Goal: Information Seeking & Learning: Learn about a topic

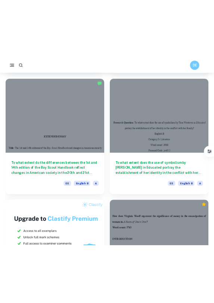
scroll to position [436, 0]
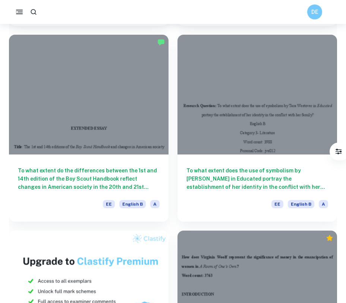
drag, startPoint x: 281, startPoint y: 123, endPoint x: 130, endPoint y: 3, distance: 192.6
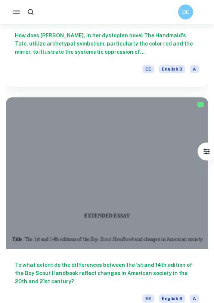
scroll to position [916, 0]
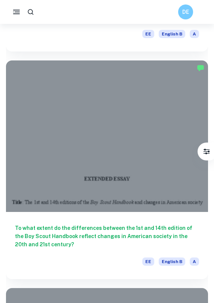
drag, startPoint x: 85, startPoint y: 143, endPoint x: 83, endPoint y: 5, distance: 137.4
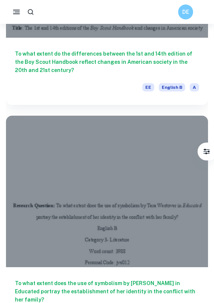
scroll to position [1207, 0]
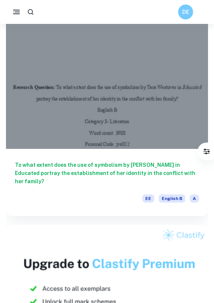
drag, startPoint x: 70, startPoint y: 122, endPoint x: 65, endPoint y: 0, distance: 121.4
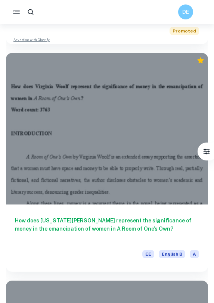
scroll to position [1594, 0]
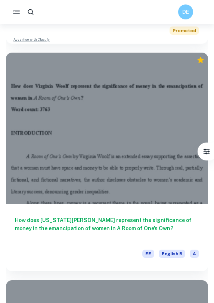
drag, startPoint x: 63, startPoint y: 156, endPoint x: 75, endPoint y: 5, distance: 151.3
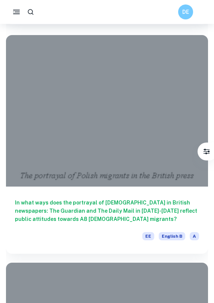
scroll to position [1838, 0]
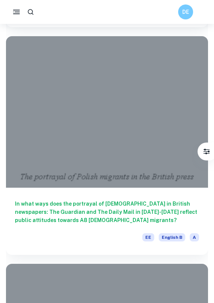
drag, startPoint x: 86, startPoint y: 146, endPoint x: 75, endPoint y: 2, distance: 144.2
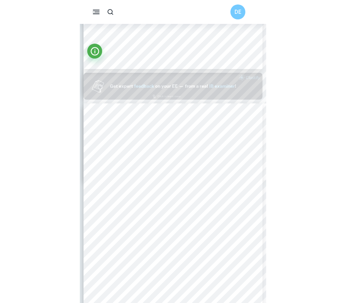
scroll to position [203, 0]
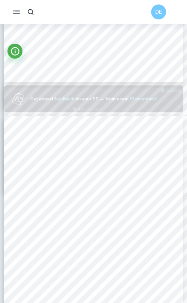
drag, startPoint x: 0, startPoint y: 132, endPoint x: -227, endPoint y: 144, distance: 227.7
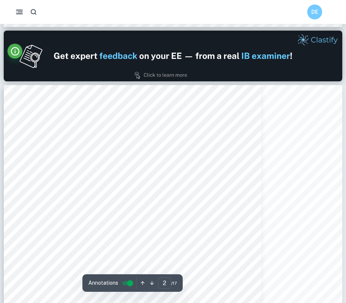
scroll to position [481, 0]
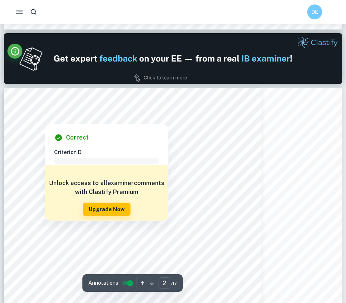
click at [46, 120] on div at bounding box center [45, 119] width 38 height 6
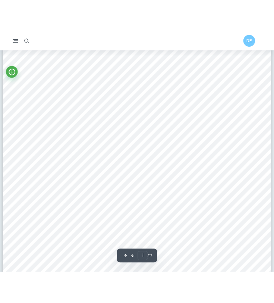
scroll to position [56, 0]
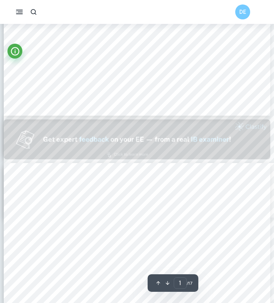
type input "2"
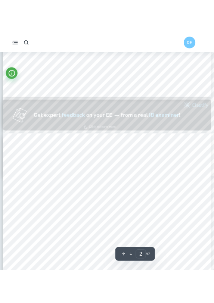
scroll to position [326, 0]
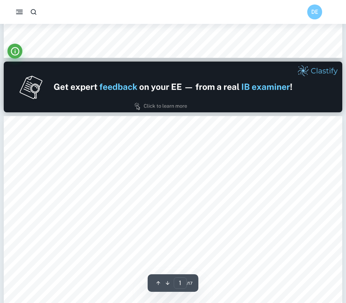
type input "2"
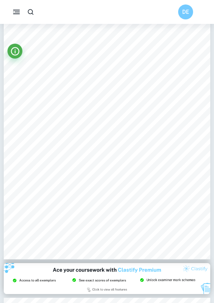
scroll to position [322, 0]
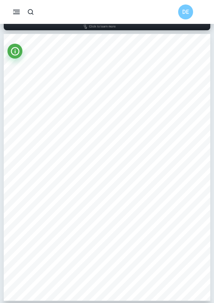
scroll to position [304, 0]
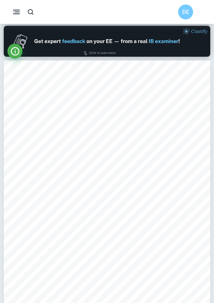
scroll to position [279, 0]
